Goal: Transaction & Acquisition: Purchase product/service

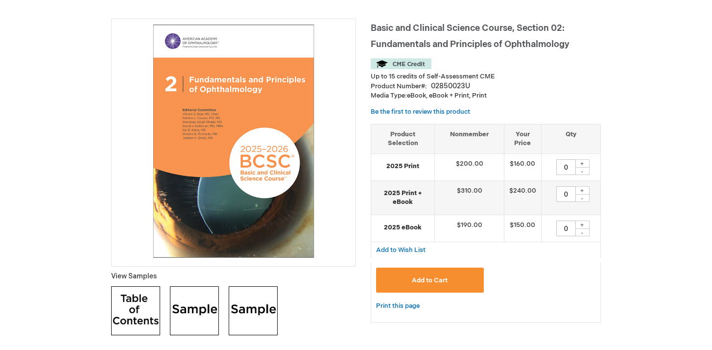
scroll to position [127, 0]
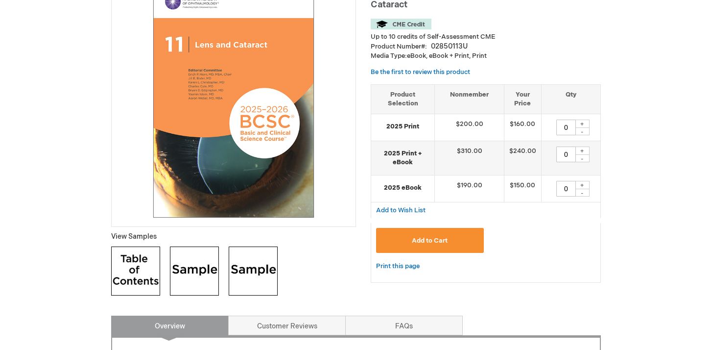
scroll to position [169, 0]
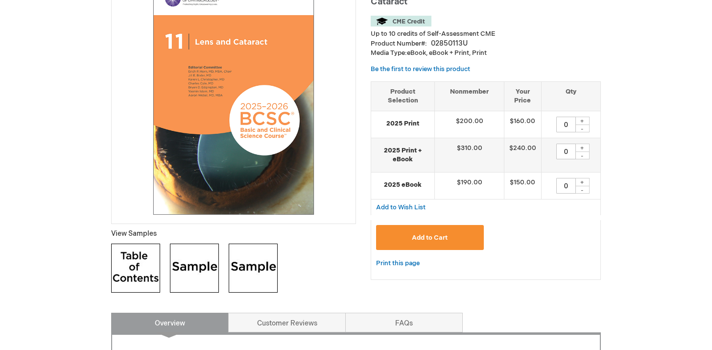
click at [136, 271] on img at bounding box center [135, 268] width 49 height 49
click at [583, 121] on div "+" at bounding box center [582, 121] width 15 height 8
type input "1"
click at [450, 240] on button "Add to Cart" at bounding box center [430, 237] width 108 height 25
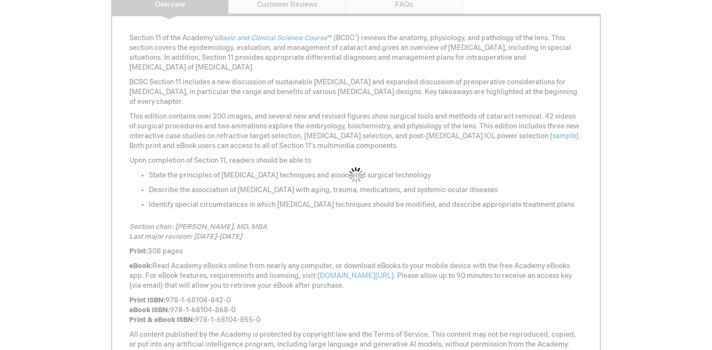
scroll to position [496, 0]
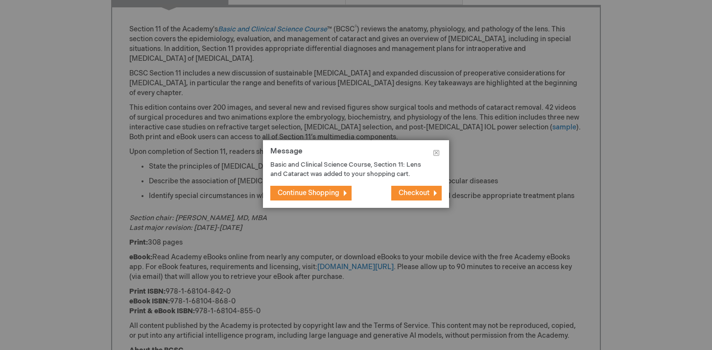
click at [418, 191] on span "Checkout" at bounding box center [414, 193] width 31 height 8
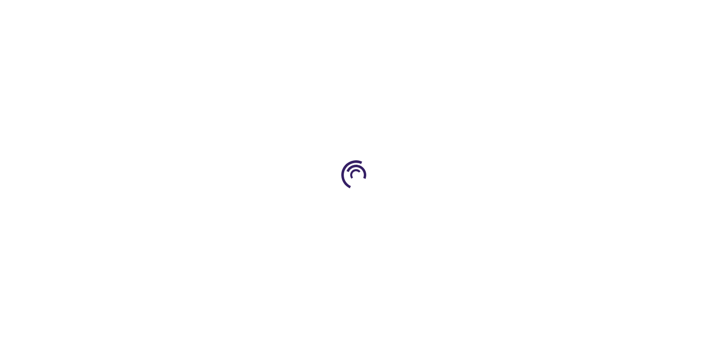
select select "US"
select select "33"
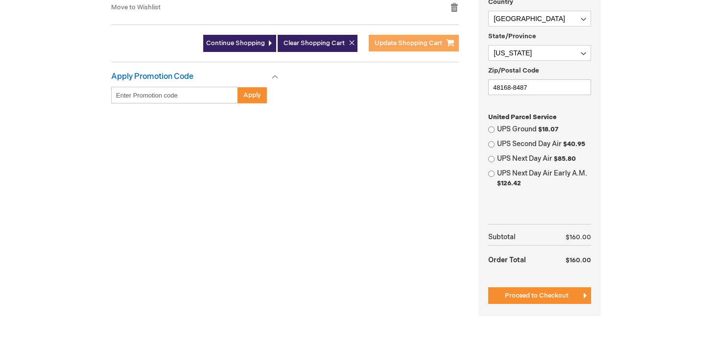
scroll to position [338, 0]
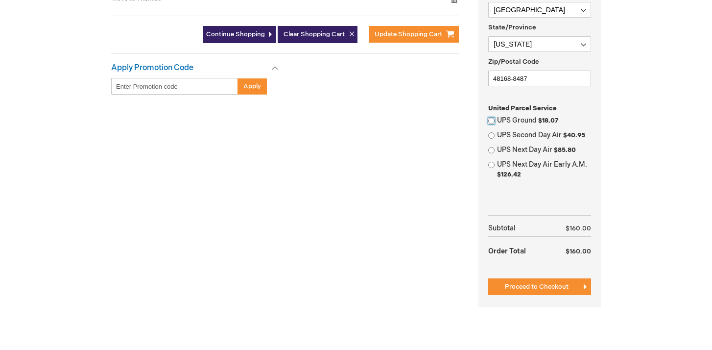
click at [491, 121] on input "UPS Ground $18.07" at bounding box center [492, 121] width 6 height 6
radio input "true"
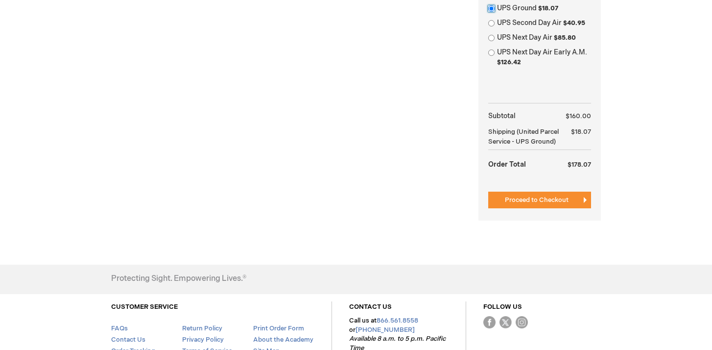
scroll to position [453, 0]
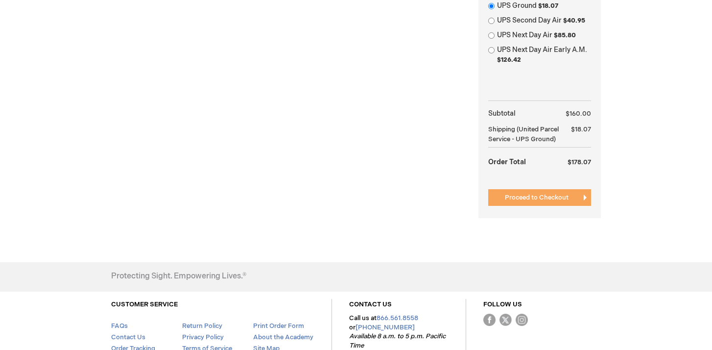
click at [539, 201] on span "Proceed to Checkout" at bounding box center [537, 198] width 64 height 8
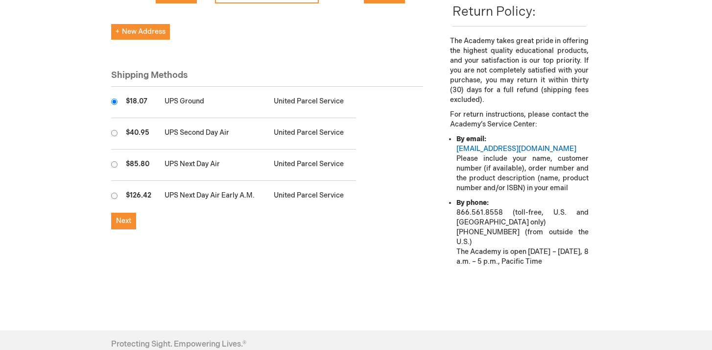
scroll to position [301, 0]
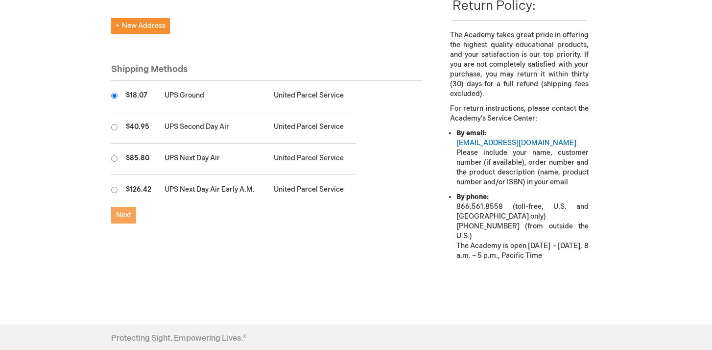
click at [126, 211] on span "Next" at bounding box center [123, 215] width 15 height 8
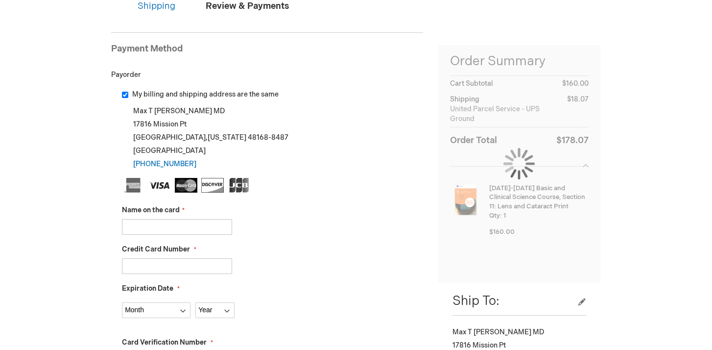
scroll to position [114, 0]
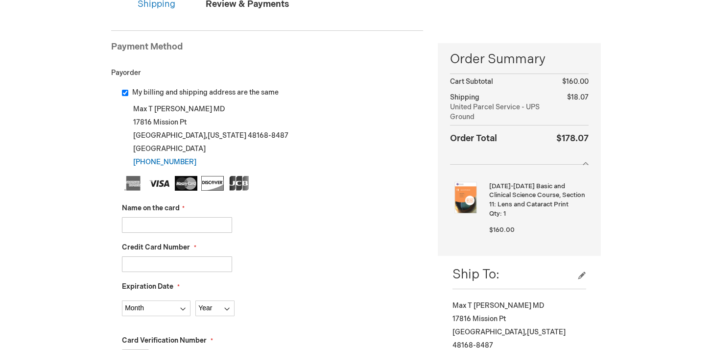
click at [134, 223] on input "Name on the card" at bounding box center [177, 225] width 110 height 16
type input "Max T Walsh"
type input "4246315345182099"
select select "3"
select select "2027"
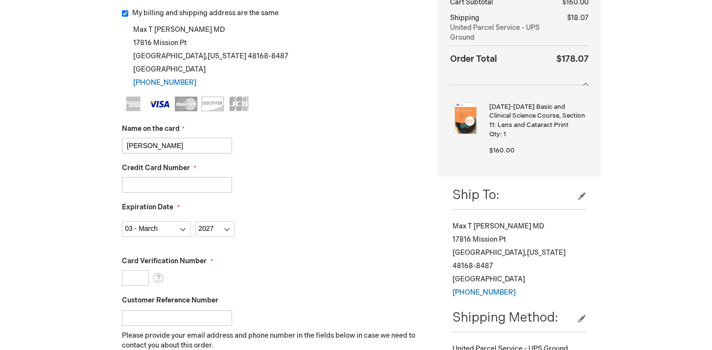
scroll to position [194, 0]
click at [129, 277] on input "Card Verification Number" at bounding box center [135, 277] width 27 height 16
type input "804"
click at [256, 251] on fieldset "Name on the card Max T Walsh Credit Card Number 4246315345182099 Expiration Dat…" at bounding box center [272, 269] width 301 height 347
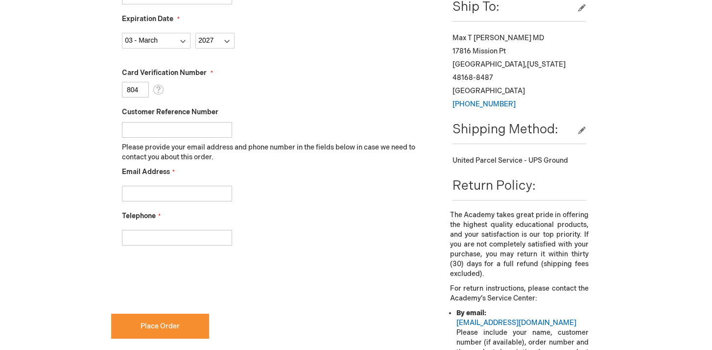
scroll to position [385, 0]
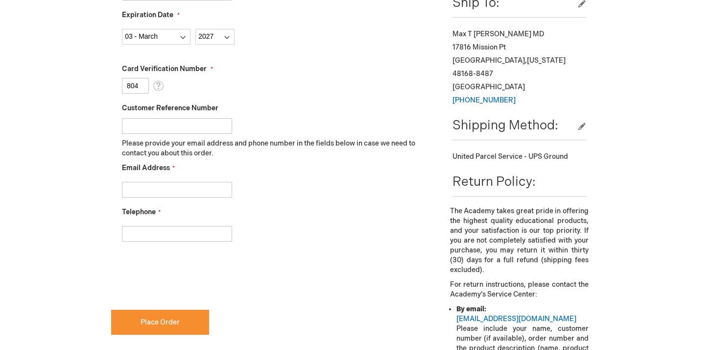
click at [136, 192] on input "Email Address" at bounding box center [177, 190] width 110 height 16
type input "mwalsh2592@att.net"
type input "2482882800"
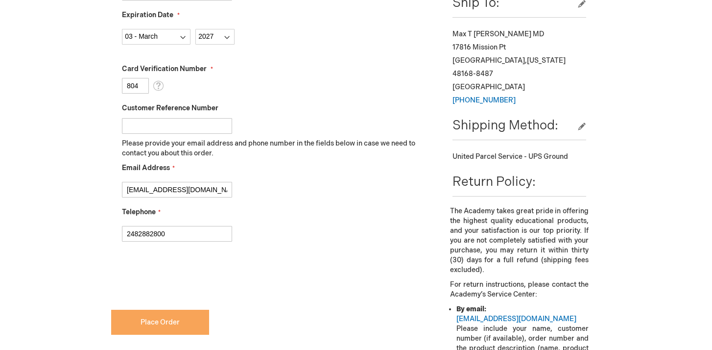
checkbox input "true"
click at [152, 319] on span "Place Order" at bounding box center [160, 322] width 39 height 8
